Goal: Information Seeking & Learning: Learn about a topic

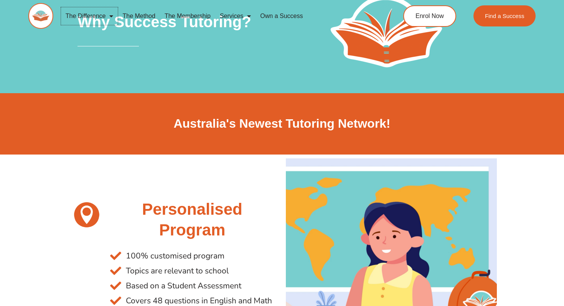
click at [109, 12] on span "Menu" at bounding box center [110, 16] width 8 height 14
click at [144, 15] on link "The Method" at bounding box center [139, 16] width 42 height 18
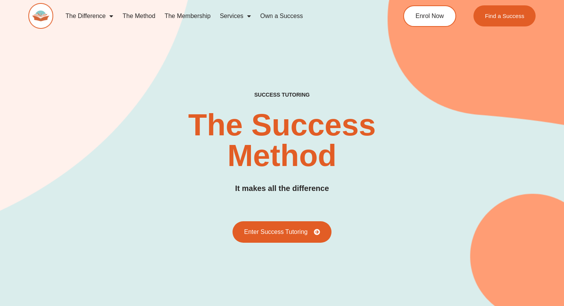
click at [234, 13] on link "Services" at bounding box center [235, 16] width 40 height 18
click at [234, 16] on link "Services" at bounding box center [235, 16] width 40 height 18
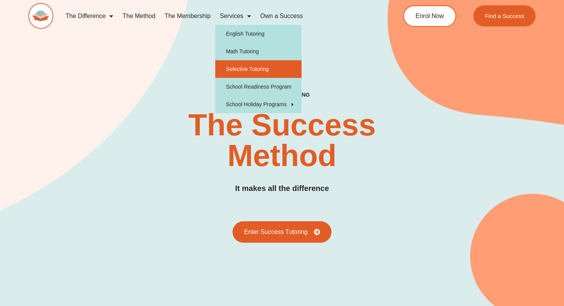
click at [241, 71] on link "Selective Tutoring" at bounding box center [258, 69] width 86 height 18
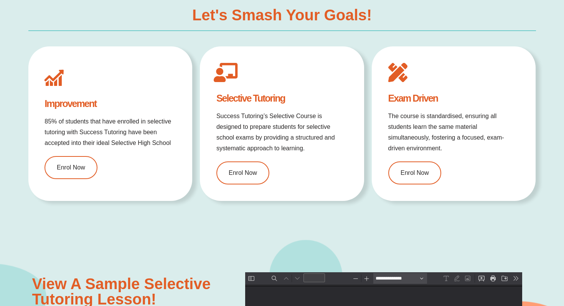
scroll to position [646, 0]
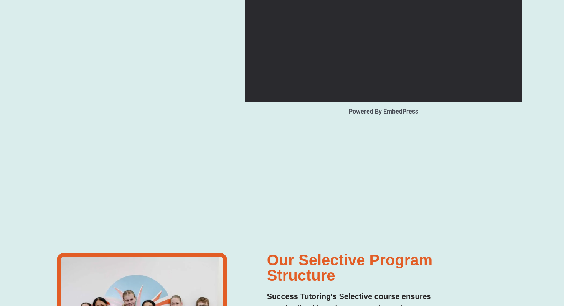
type input "*"
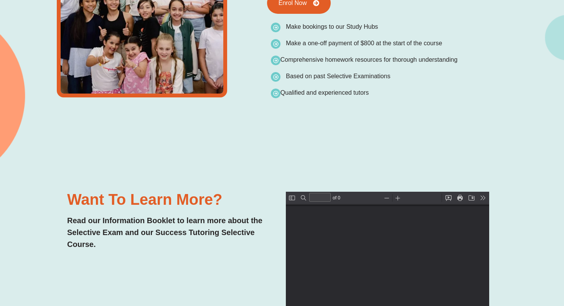
scroll to position [1525, 0]
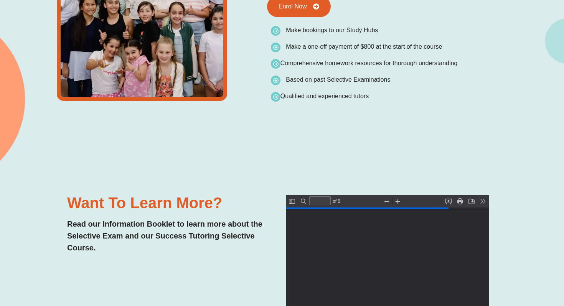
type input "*"
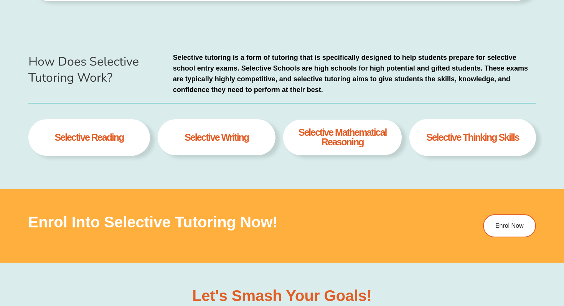
scroll to position [0, 0]
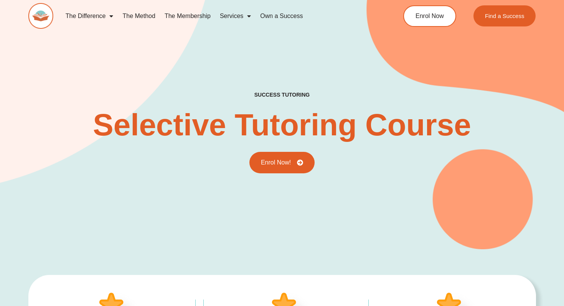
click at [230, 12] on link "Services" at bounding box center [235, 16] width 40 height 18
click at [237, 15] on link "Services" at bounding box center [235, 16] width 40 height 18
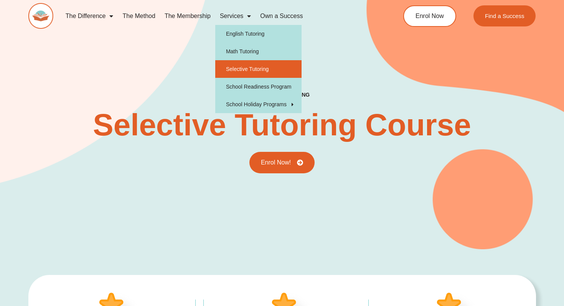
click at [237, 17] on link "Services" at bounding box center [235, 16] width 40 height 18
click at [230, 18] on link "Services" at bounding box center [235, 16] width 40 height 18
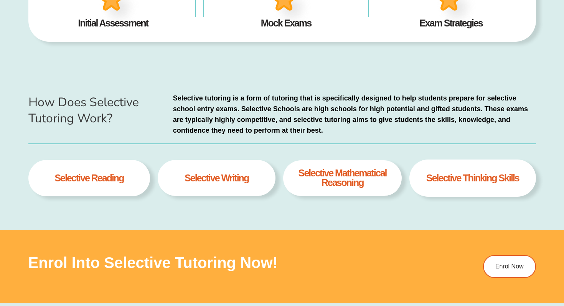
scroll to position [327, 0]
